Goal: Task Accomplishment & Management: Use online tool/utility

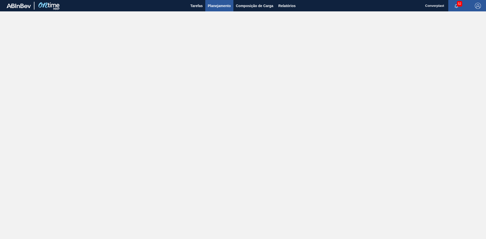
click at [218, 9] on button "Planejamento" at bounding box center [219, 5] width 28 height 11
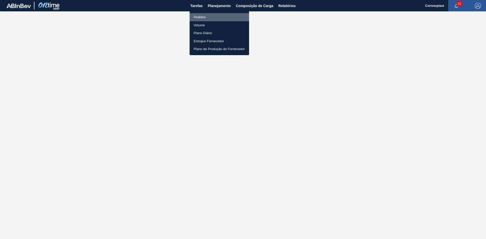
click at [208, 19] on li "Pedidos" at bounding box center [218, 17] width 59 height 8
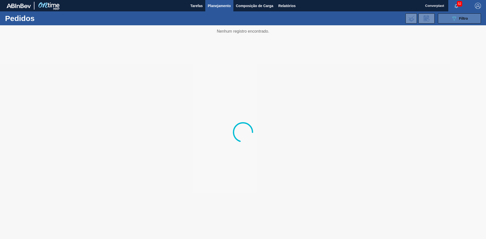
click at [462, 18] on span "Filtro" at bounding box center [463, 18] width 9 height 4
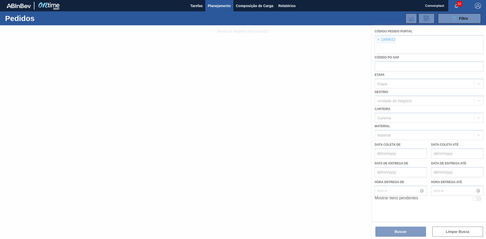
click at [374, 42] on div at bounding box center [243, 132] width 486 height 214
click at [377, 41] on div at bounding box center [243, 132] width 486 height 214
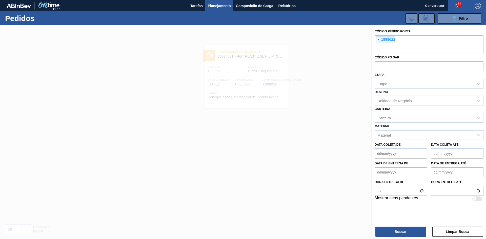
click at [377, 41] on span "×" at bounding box center [378, 40] width 5 height 6
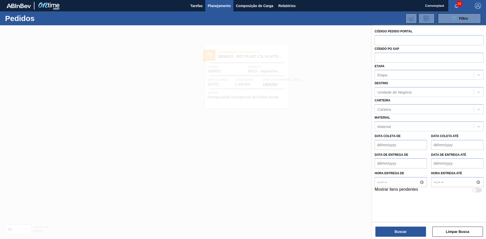
paste input "1987464"
type input "1987464"
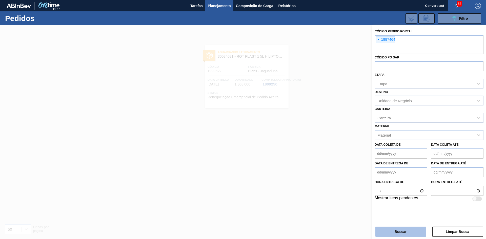
click at [401, 233] on button "Buscar" at bounding box center [400, 232] width 51 height 10
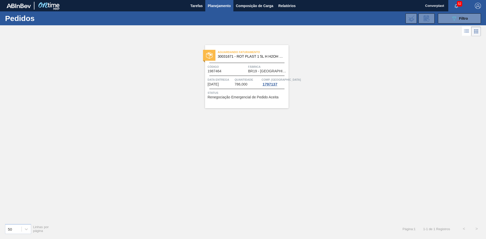
click at [280, 74] on div "Aguardando Faturamento 30031671 - ROT PLAST 1 5L H H2OH LIMONETO IN211 Código 1…" at bounding box center [246, 76] width 83 height 63
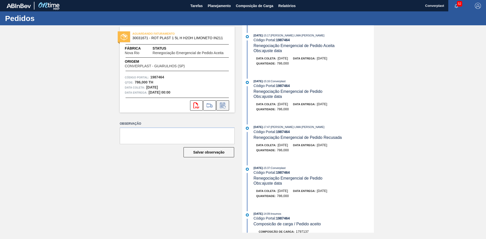
click at [224, 108] on icon at bounding box center [223, 105] width 8 height 6
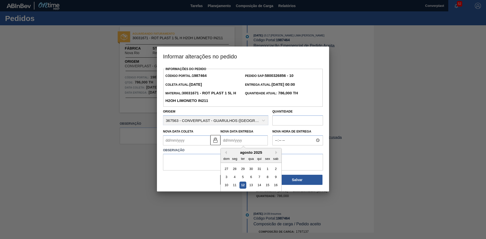
click at [245, 139] on Entrega "Nova Data Entrega" at bounding box center [243, 140] width 47 height 10
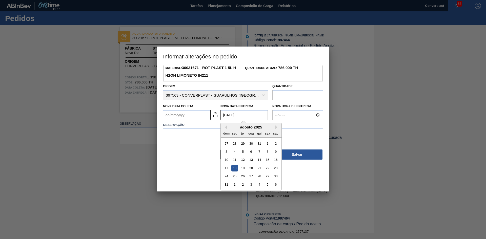
type Entrega "[DATE]"
click at [237, 170] on div "18" at bounding box center [234, 168] width 7 height 7
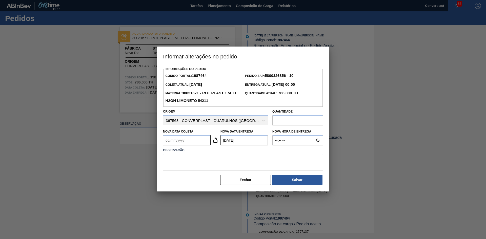
scroll to position [0, 0]
click at [218, 148] on label "Observação" at bounding box center [243, 150] width 160 height 7
click at [214, 158] on textarea at bounding box center [243, 162] width 160 height 17
type textarea "ajuste data"
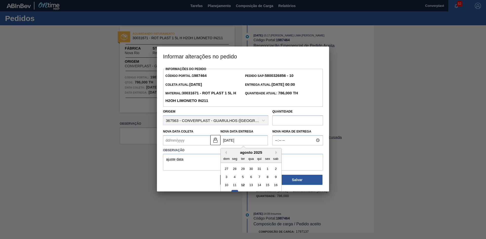
drag, startPoint x: 219, startPoint y: 142, endPoint x: 207, endPoint y: 142, distance: 11.6
click at [207, 142] on div "Nova Data [PERSON_NAME] Nova Data Entrega [DATE] Previous Month Next Month agos…" at bounding box center [215, 136] width 109 height 19
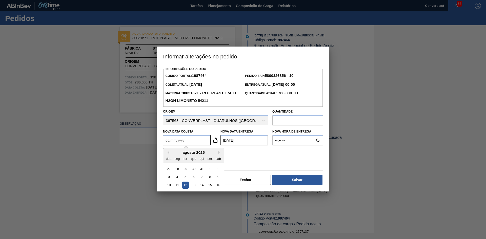
click at [196, 142] on Coleta "Nova Data Coleta" at bounding box center [186, 140] width 47 height 10
paste Coleta "[DATE]"
click at [168, 142] on Coleta "[DATE]" at bounding box center [186, 140] width 47 height 10
type Coleta "[DATE]"
click at [233, 165] on textarea "ajuste data" at bounding box center [243, 162] width 160 height 17
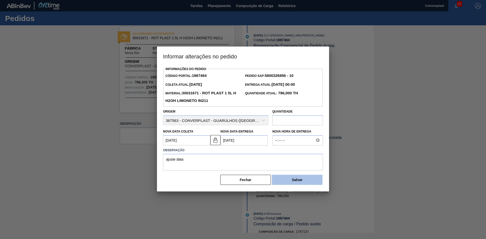
click at [291, 182] on button "Salvar" at bounding box center [297, 180] width 51 height 10
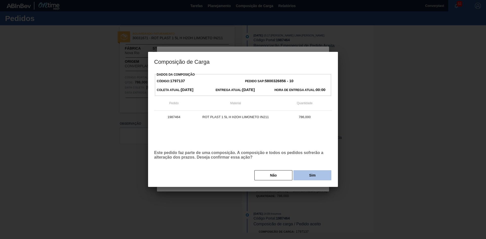
click at [305, 174] on button "Sim" at bounding box center [312, 175] width 38 height 10
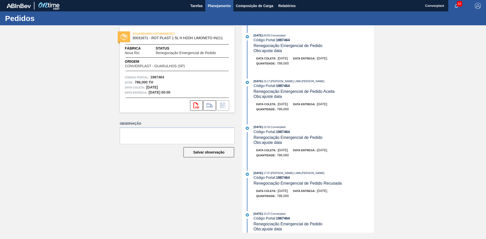
click at [219, 9] on button "Planejamento" at bounding box center [219, 5] width 28 height 11
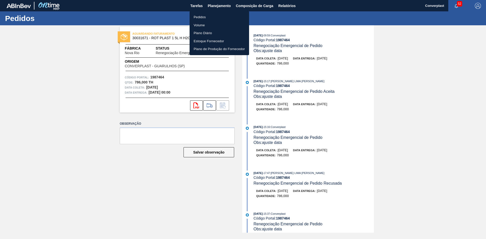
click at [208, 17] on li "Pedidos" at bounding box center [218, 17] width 59 height 8
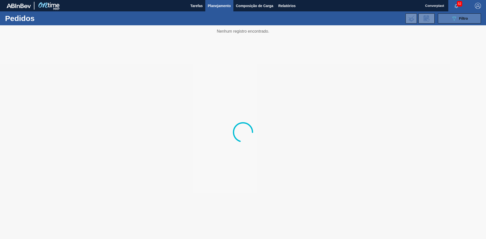
click at [455, 20] on icon "089F7B8B-B2A5-4AFE-B5C0-19BA573D28AC" at bounding box center [454, 18] width 6 height 6
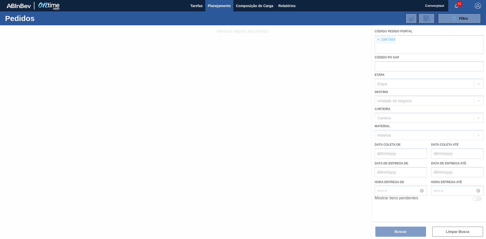
click at [395, 40] on div at bounding box center [243, 132] width 486 height 214
click at [380, 40] on div at bounding box center [243, 132] width 486 height 214
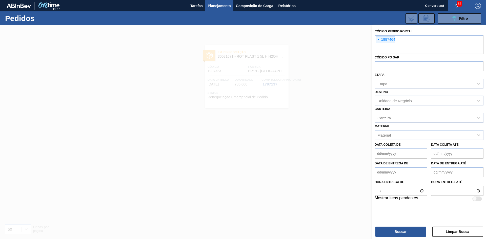
click at [378, 40] on span "×" at bounding box center [378, 40] width 5 height 6
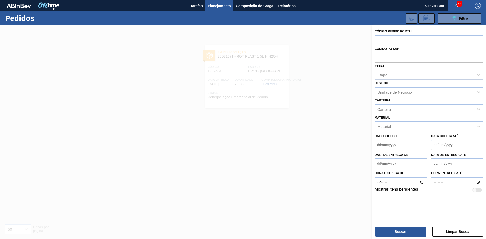
paste input "1975763"
type input "1975763"
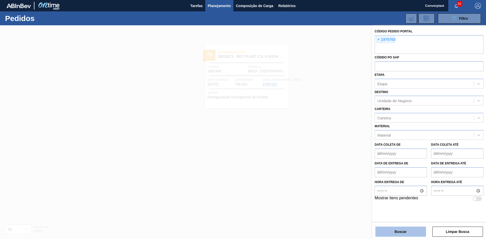
click at [400, 231] on button "Buscar" at bounding box center [400, 232] width 51 height 10
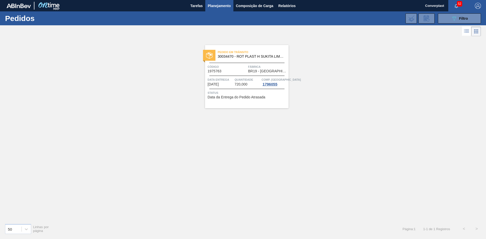
click at [284, 98] on div "Status Data da Entrega do Pedido Atrasada" at bounding box center [247, 94] width 80 height 8
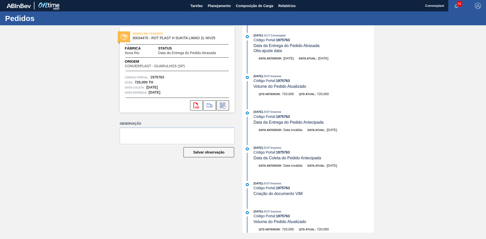
click at [222, 106] on icon at bounding box center [223, 105] width 8 height 6
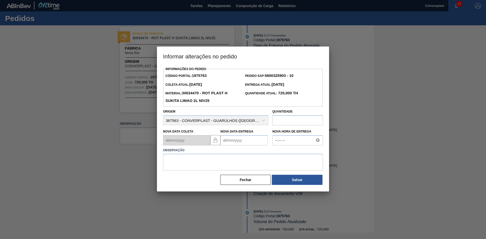
click at [236, 138] on Entrega "Nova Data Entrega" at bounding box center [243, 140] width 47 height 10
type Entrega "[DATE]"
click at [196, 161] on textarea at bounding box center [243, 162] width 160 height 17
type textarea "ajuste data"
click at [282, 178] on button "Salvar" at bounding box center [297, 180] width 51 height 10
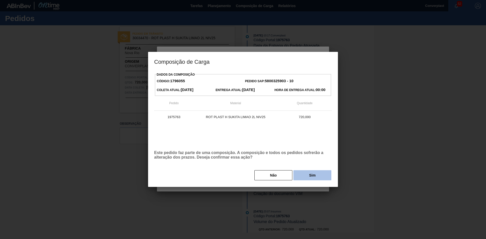
click at [315, 175] on button "Sim" at bounding box center [312, 175] width 38 height 10
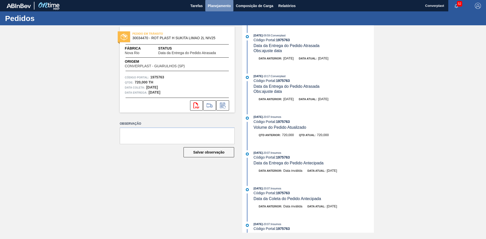
click at [216, 7] on span "Planejamento" at bounding box center [219, 6] width 23 height 6
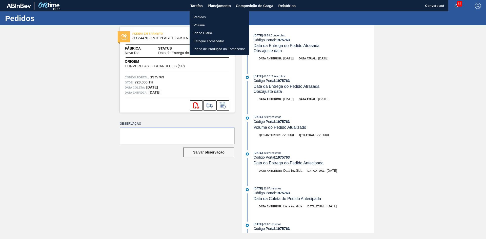
click at [211, 18] on li "Pedidos" at bounding box center [218, 17] width 59 height 8
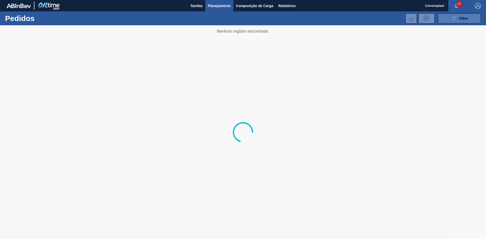
click at [442, 17] on button "089F7B8B-B2A5-4AFE-B5C0-19BA573D28AC Filtro" at bounding box center [459, 18] width 43 height 10
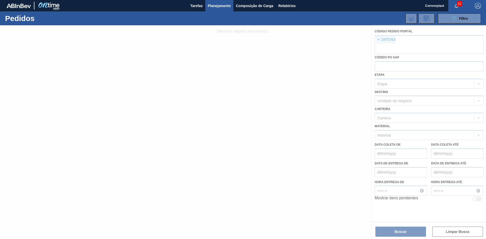
click at [378, 39] on div at bounding box center [243, 132] width 486 height 214
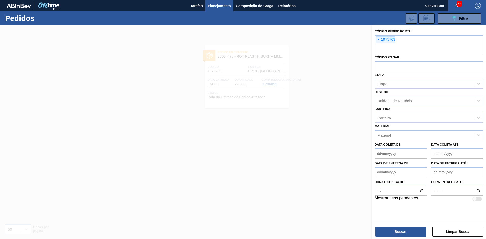
click at [378, 40] on span "×" at bounding box center [378, 40] width 5 height 6
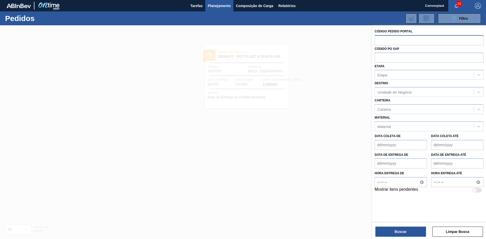
paste input "text"
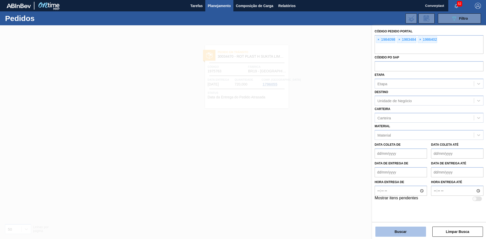
click at [403, 232] on button "Buscar" at bounding box center [400, 232] width 51 height 10
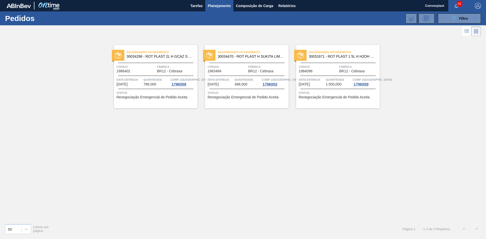
click at [140, 104] on div "Aguardando Faturamento 30034296 - ROT PLAST 2L H GCAZ S CLAIM NIV25 Código 1986…" at bounding box center [155, 76] width 83 height 63
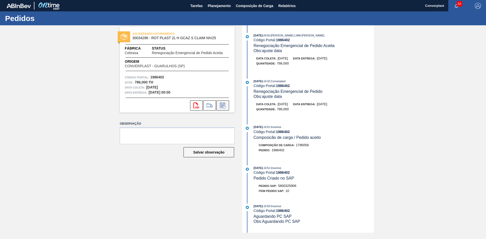
click at [225, 105] on icon at bounding box center [223, 105] width 8 height 6
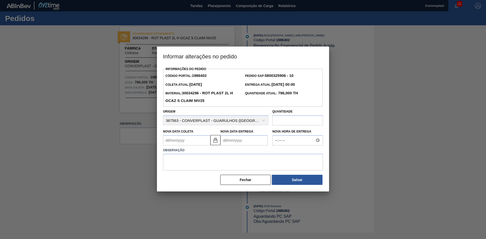
click at [244, 142] on Entrega "Nova Data Entrega" at bounding box center [243, 140] width 47 height 10
type Coleta "[DATE]"
type Entrega "1"
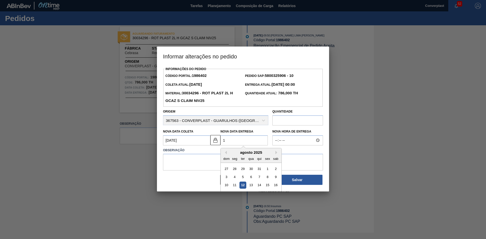
type Coleta "[DATE]"
type Entrega "19/08/2"
type Coleta "[DATE]"
type Entrega "19/08/202"
type Coleta "[DATE]"
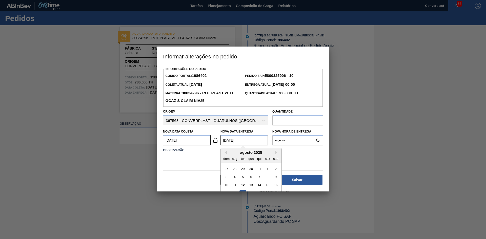
type Entrega "[DATE]"
click at [243, 191] on div "19" at bounding box center [242, 193] width 7 height 7
click at [206, 166] on textarea at bounding box center [243, 162] width 160 height 17
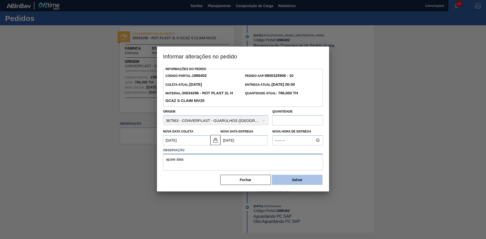
type textarea "ajuste data"
click at [296, 183] on button "Salvar" at bounding box center [297, 180] width 51 height 10
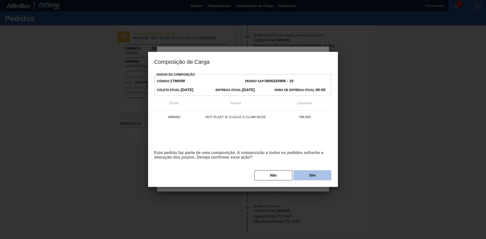
click at [307, 177] on button "Sim" at bounding box center [312, 175] width 38 height 10
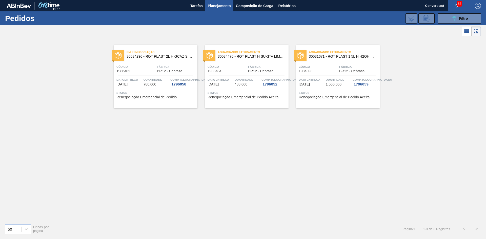
click at [243, 105] on div "Aguardando Faturamento 30034470 - ROT PLAST H SUKITA LIMAO 2L NIV25 Código 1983…" at bounding box center [246, 76] width 83 height 63
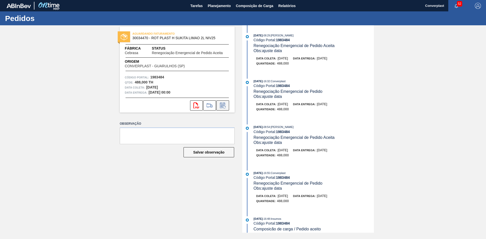
click at [219, 104] on icon at bounding box center [223, 105] width 8 height 6
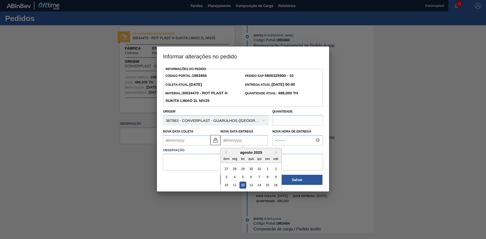
click at [238, 139] on Entrega "Nova Data Entrega" at bounding box center [243, 140] width 47 height 10
type Coleta "[DATE]"
type Entrega "1"
type Coleta "[DATE]"
type Entrega "19/08/2"
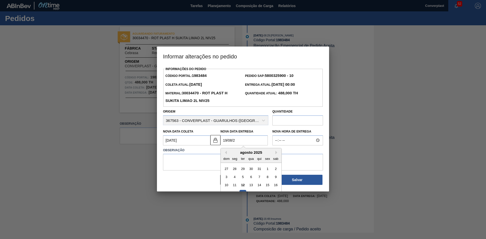
type Coleta "[DATE]"
type Entrega "19/08/202"
type Coleta "[DATE]"
type Entrega "[DATE]"
click at [241, 192] on div "19" at bounding box center [242, 193] width 7 height 7
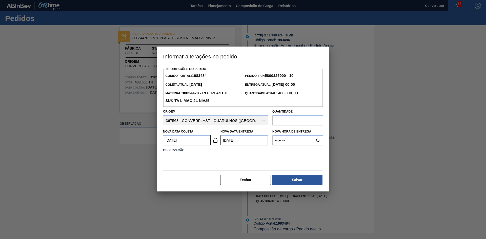
click at [193, 165] on textarea at bounding box center [243, 162] width 160 height 17
type textarea "ajuste data"
click at [287, 182] on button "Salvar" at bounding box center [297, 180] width 51 height 10
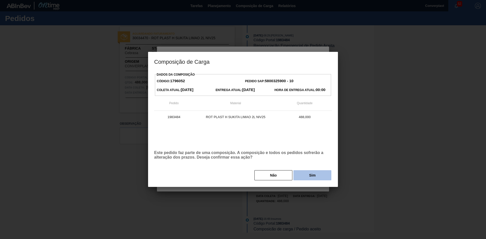
click at [316, 174] on button "Sim" at bounding box center [312, 175] width 38 height 10
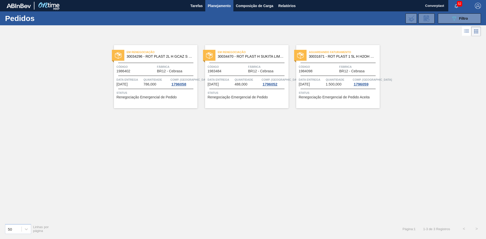
click at [333, 63] on div "Aguardando Faturamento 30031671 - ROT PLAST 1 5L H H2OH LIMONETO IN211 Código 1…" at bounding box center [337, 76] width 83 height 63
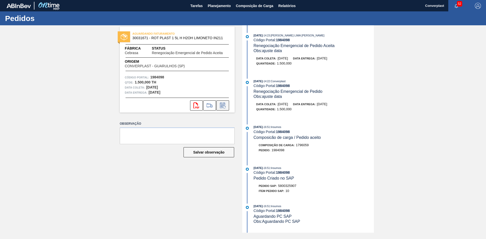
click at [222, 106] on icon at bounding box center [223, 105] width 8 height 6
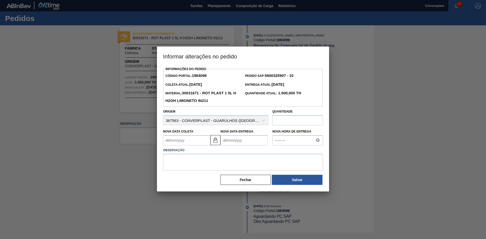
click at [250, 145] on Entrega "Nova Data Entrega" at bounding box center [243, 140] width 47 height 10
type Entrega "[DATE]"
click at [244, 192] on div "19" at bounding box center [242, 193] width 7 height 7
click at [208, 167] on textarea at bounding box center [243, 162] width 160 height 17
type textarea "ajuste data"
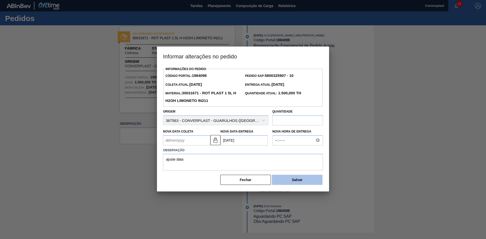
click at [304, 180] on button "Salvar" at bounding box center [297, 180] width 51 height 10
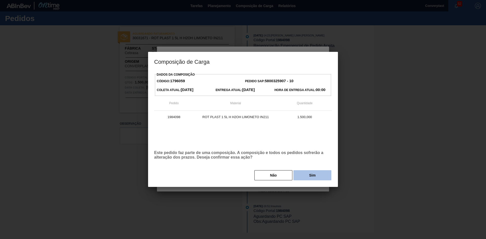
click at [311, 177] on button "Sim" at bounding box center [312, 175] width 38 height 10
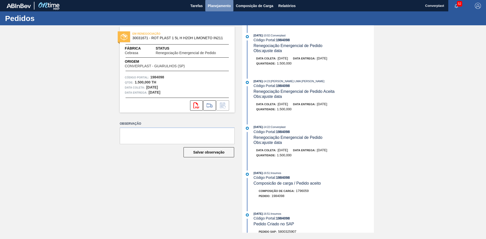
click at [214, 6] on span "Planejamento" at bounding box center [219, 6] width 23 height 6
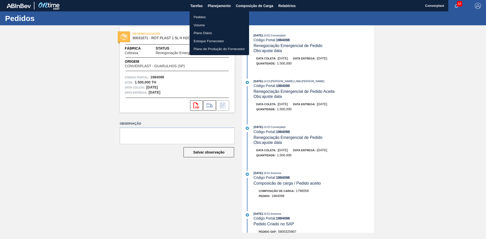
click at [207, 18] on li "Pedidos" at bounding box center [218, 17] width 59 height 8
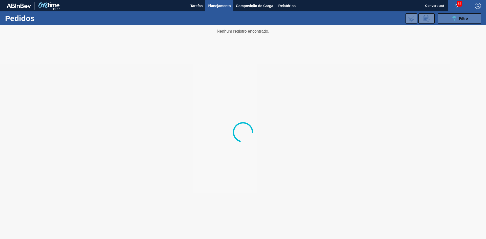
click at [447, 20] on button "089F7B8B-B2A5-4AFE-B5C0-19BA573D28AC Filtro" at bounding box center [459, 18] width 43 height 10
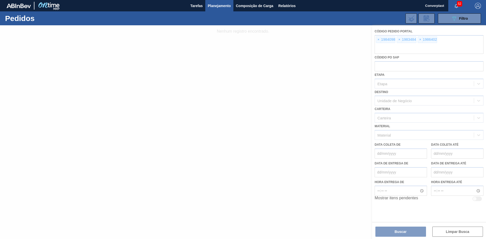
click at [379, 42] on div at bounding box center [243, 132] width 486 height 214
click at [377, 41] on div at bounding box center [243, 132] width 486 height 214
click at [377, 40] on div at bounding box center [243, 132] width 486 height 214
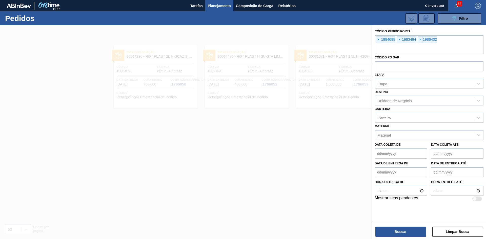
click at [377, 40] on span "×" at bounding box center [378, 40] width 5 height 6
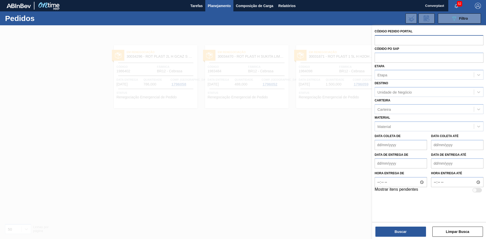
paste input "2000586"
type input "2000586"
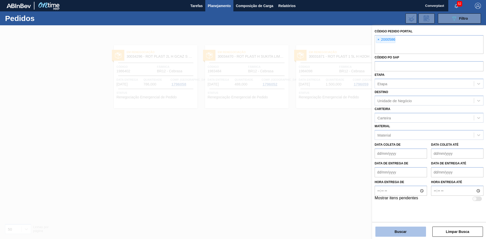
click at [406, 229] on button "Buscar" at bounding box center [400, 232] width 51 height 10
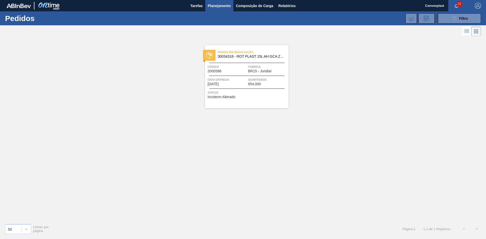
click at [258, 72] on span "BR15 - Jundiaí" at bounding box center [260, 71] width 24 height 4
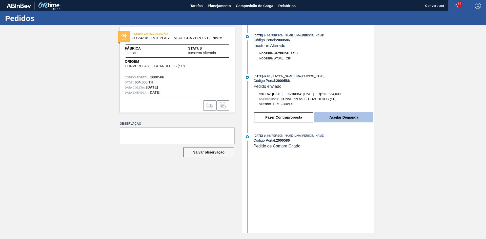
click at [344, 119] on button "Aceitar Demanda" at bounding box center [343, 117] width 59 height 10
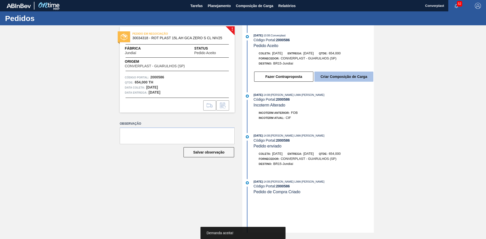
click at [344, 78] on button "Criar Composição de Carga" at bounding box center [343, 77] width 59 height 10
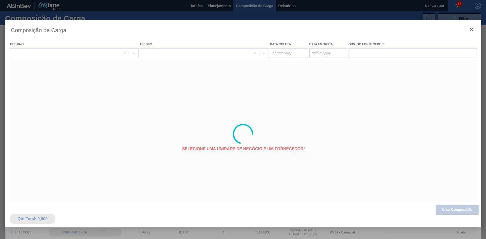
type coleta "[DATE]"
type entrega "[DATE]"
click at [465, 209] on div at bounding box center [243, 134] width 476 height 228
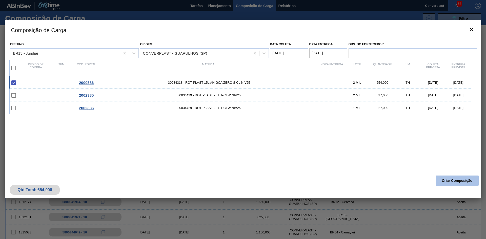
click at [454, 180] on button "Criar Composição" at bounding box center [456, 181] width 43 height 10
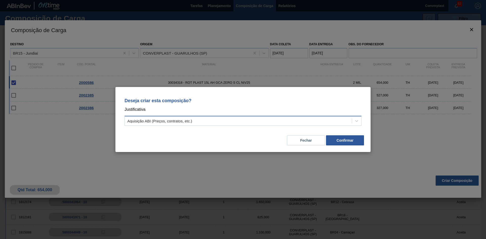
click at [278, 122] on div "Aquisição ABI (Preços, contratos, etc.)" at bounding box center [238, 120] width 227 height 7
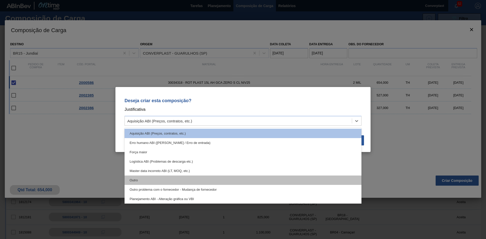
click at [164, 178] on div "Outro" at bounding box center [242, 180] width 237 height 9
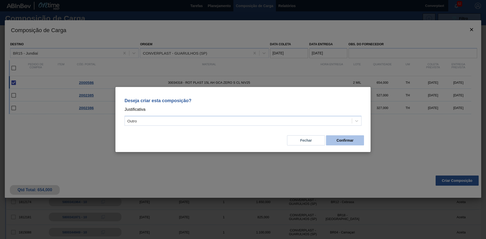
click at [353, 138] on button "Confirmar" at bounding box center [345, 140] width 38 height 10
